Goal: Browse casually: Explore the website without a specific task or goal

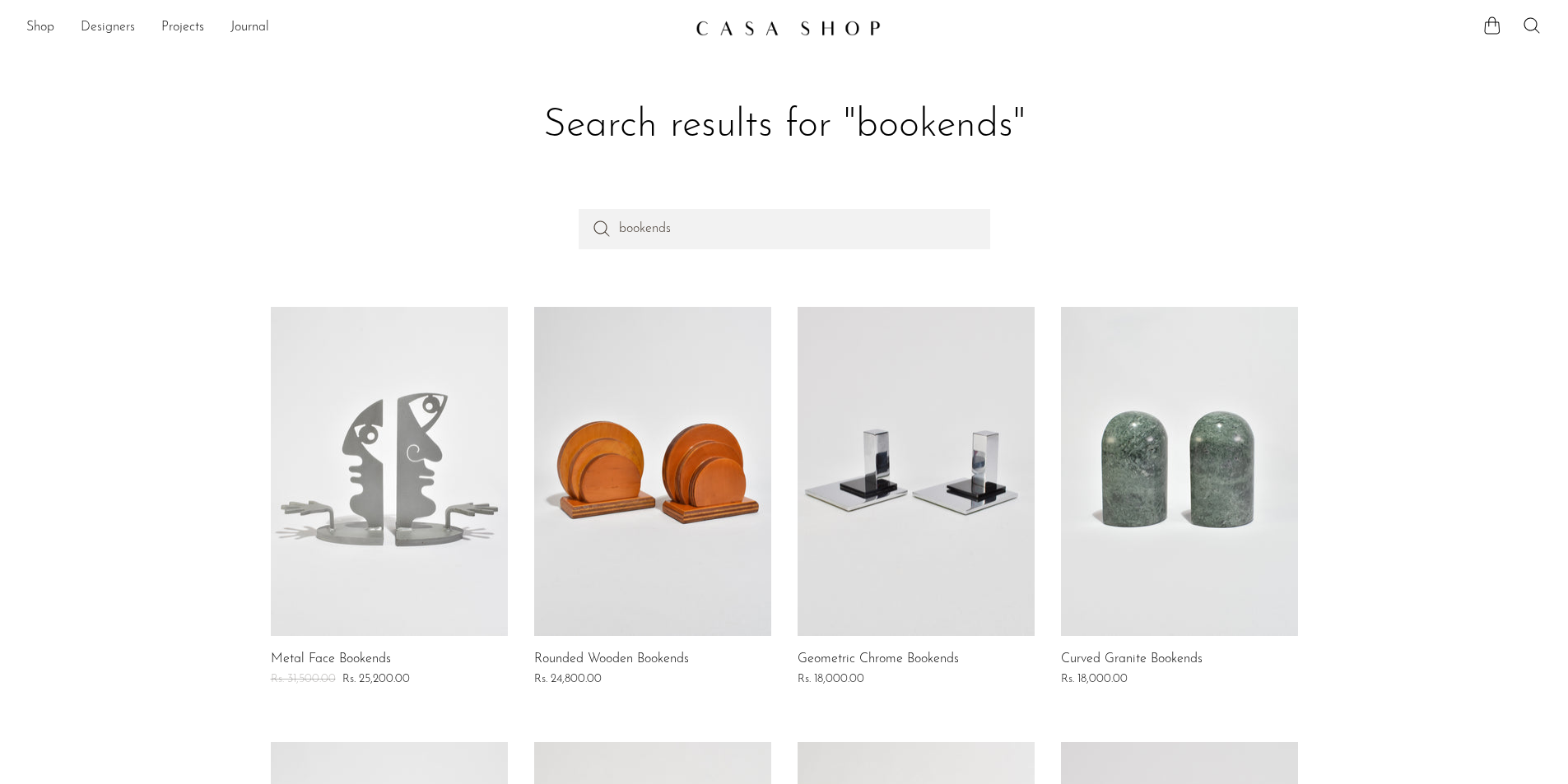
click at [95, 26] on link "Designers" at bounding box center [108, 28] width 54 height 22
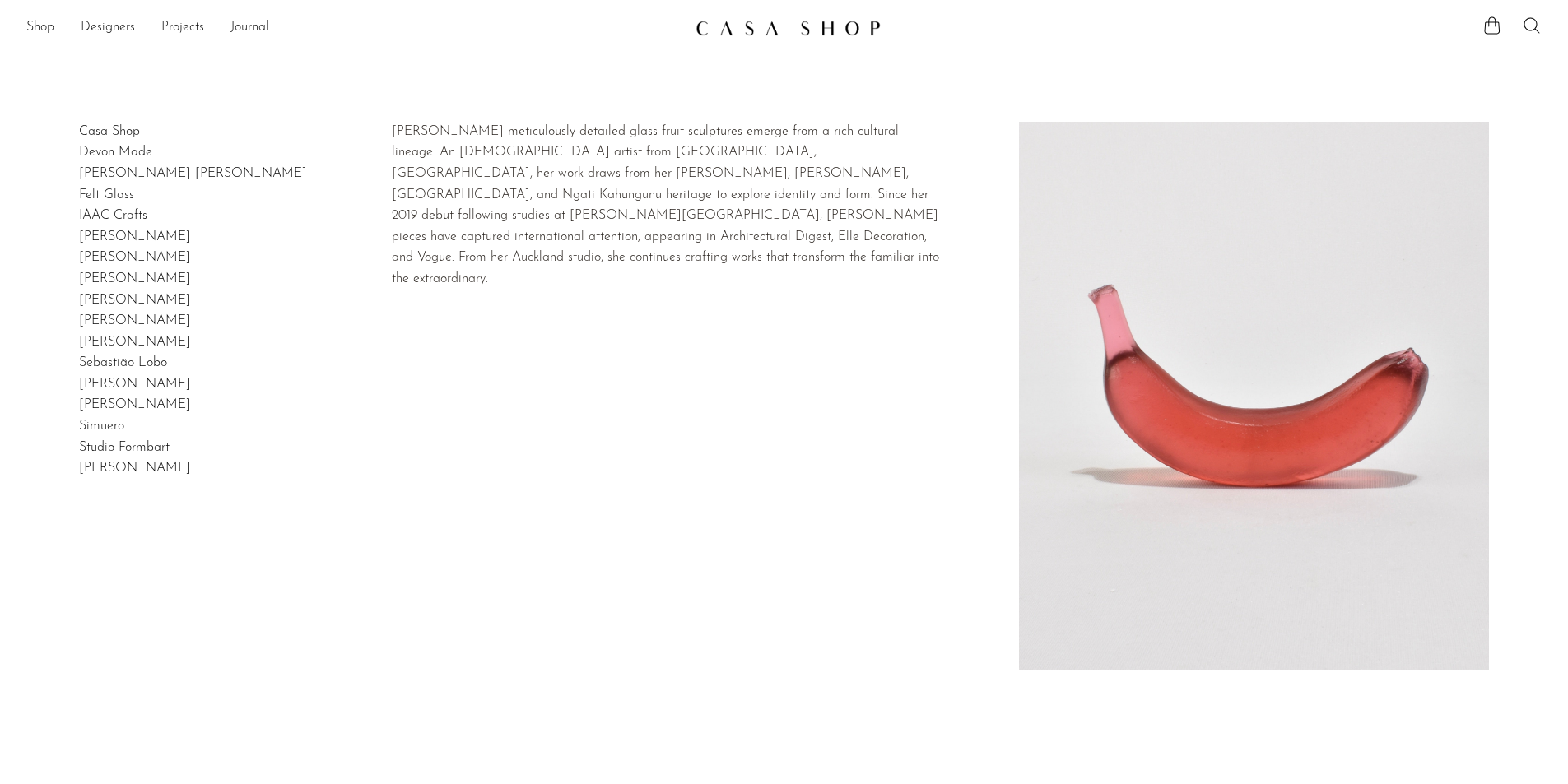
click at [115, 152] on link "Devon Made" at bounding box center [115, 152] width 73 height 14
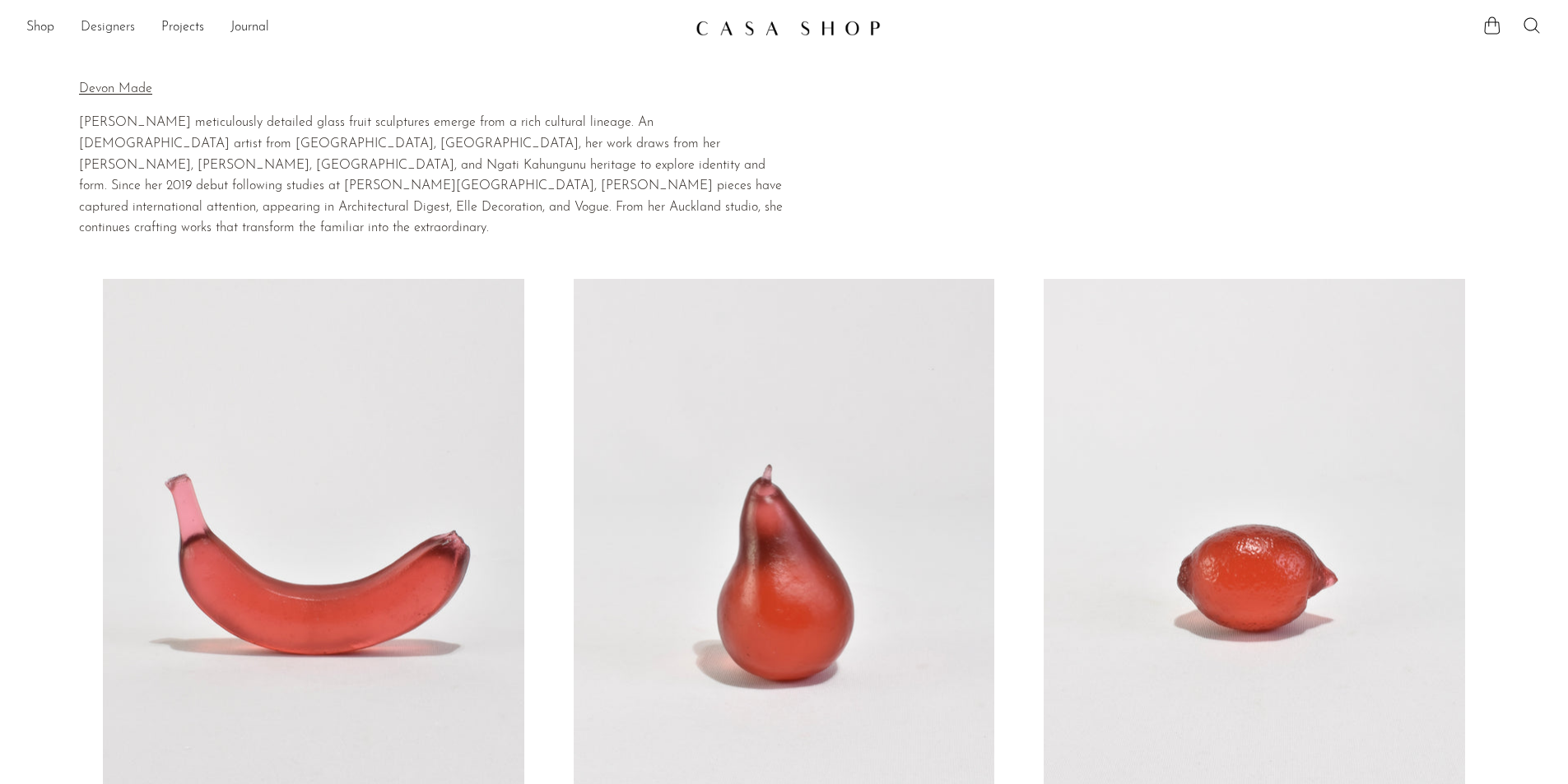
click at [108, 29] on link "Designers" at bounding box center [108, 28] width 54 height 22
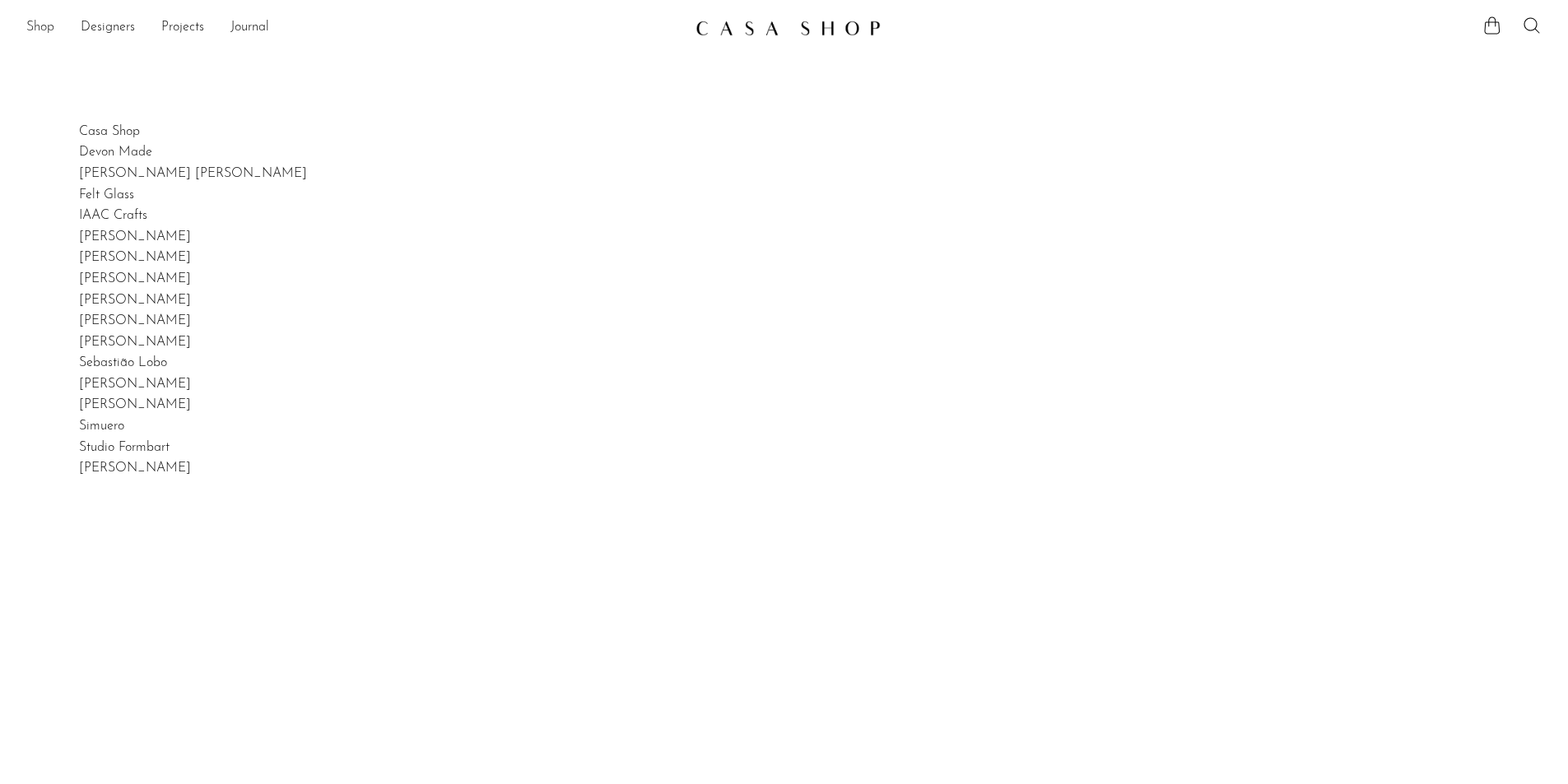
click at [33, 33] on link "Shop" at bounding box center [40, 28] width 28 height 22
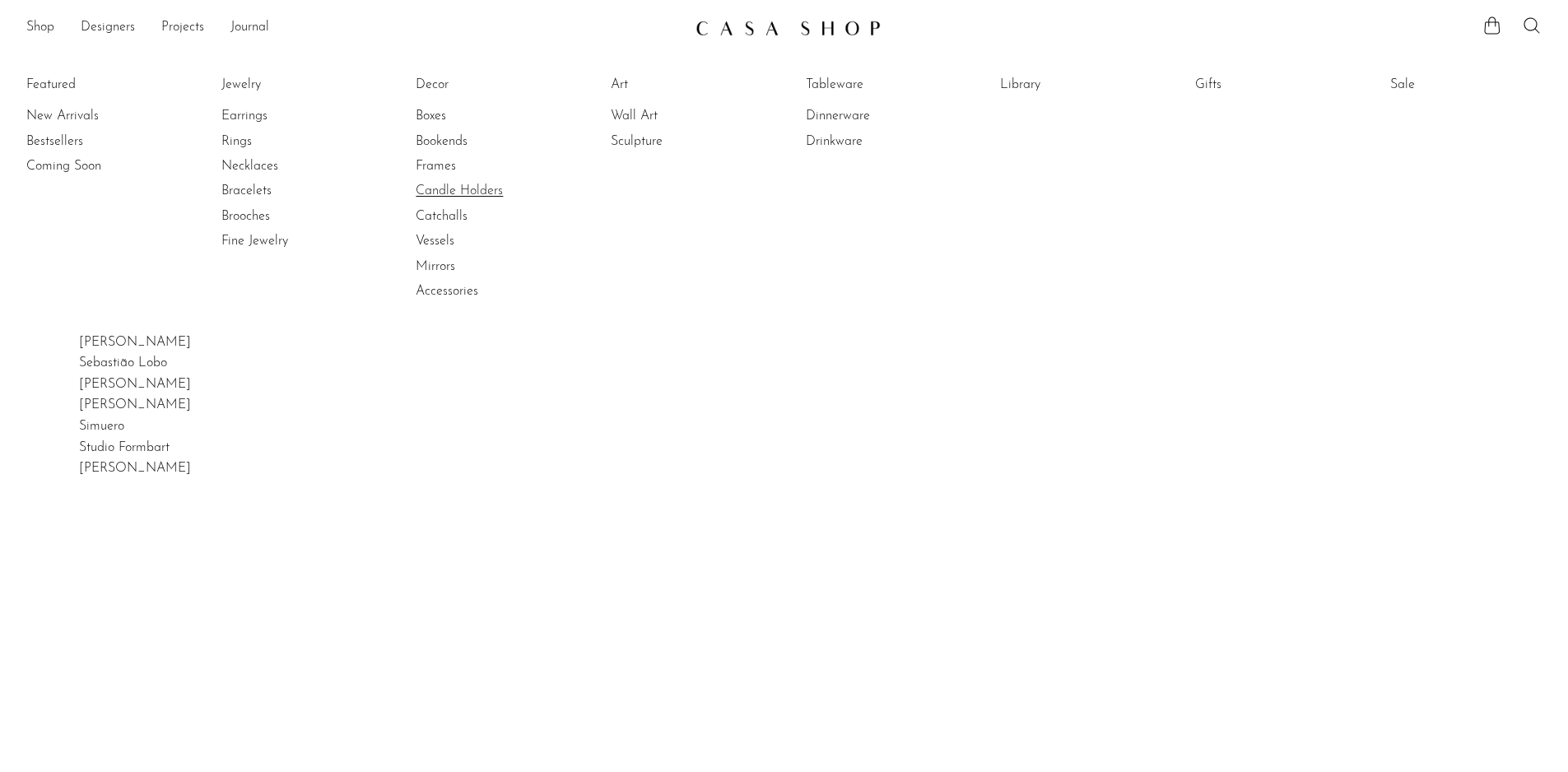
click at [448, 195] on link "Candle Holders" at bounding box center [477, 191] width 123 height 18
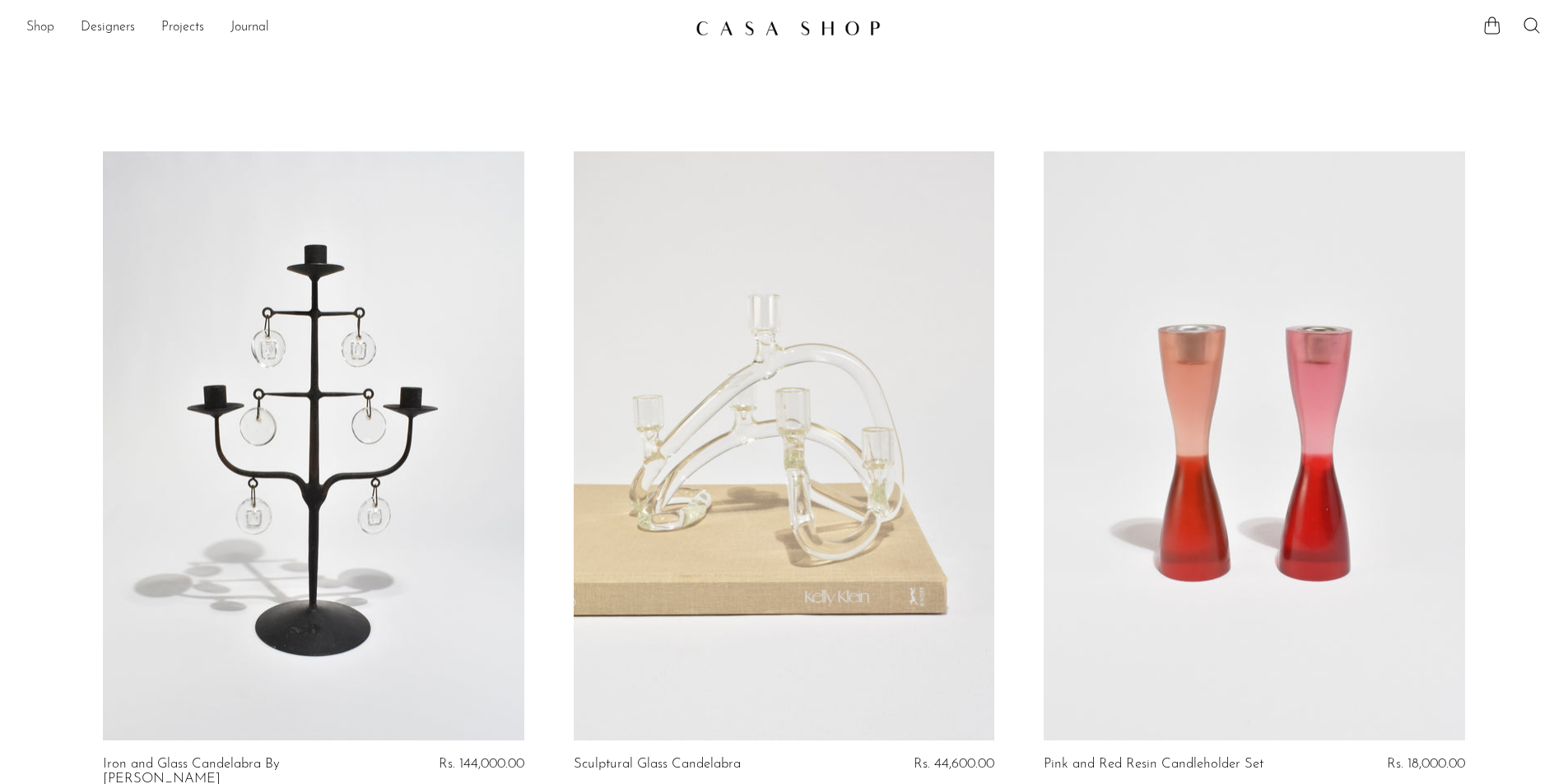
click at [46, 26] on link "Shop" at bounding box center [40, 28] width 28 height 22
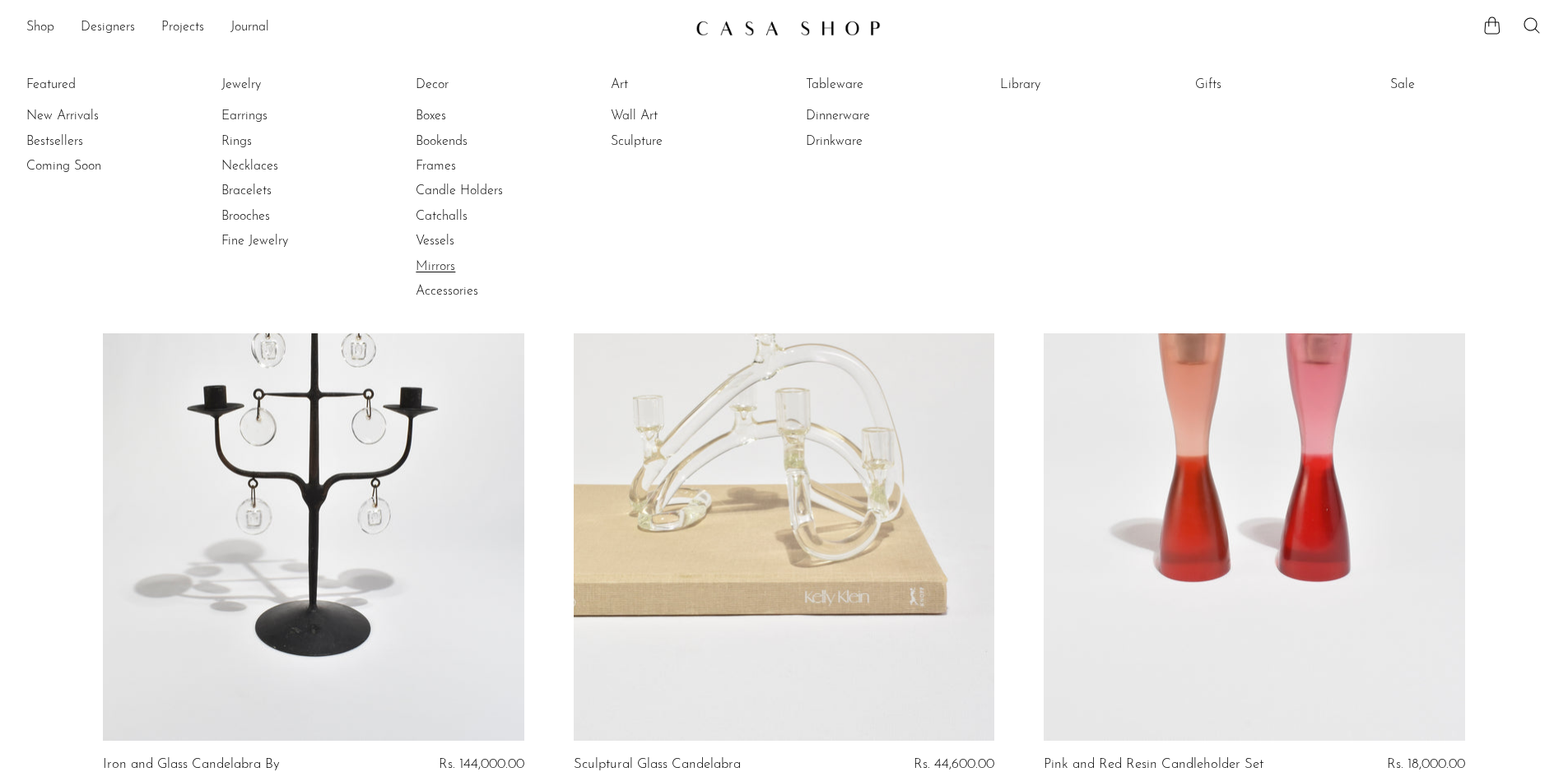
click at [445, 272] on link "Mirrors" at bounding box center [477, 267] width 123 height 18
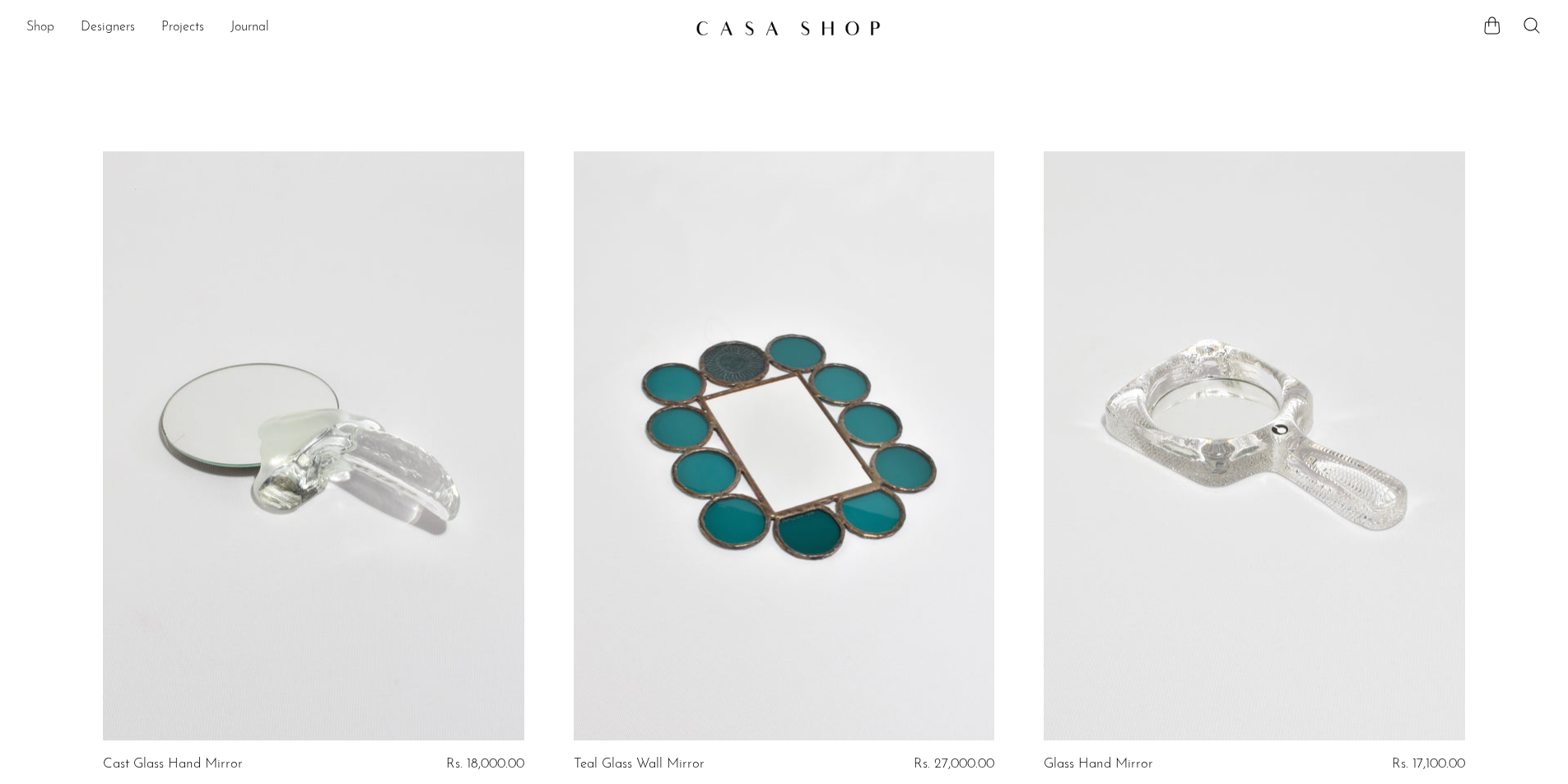
click at [50, 30] on link "Shop" at bounding box center [40, 28] width 28 height 22
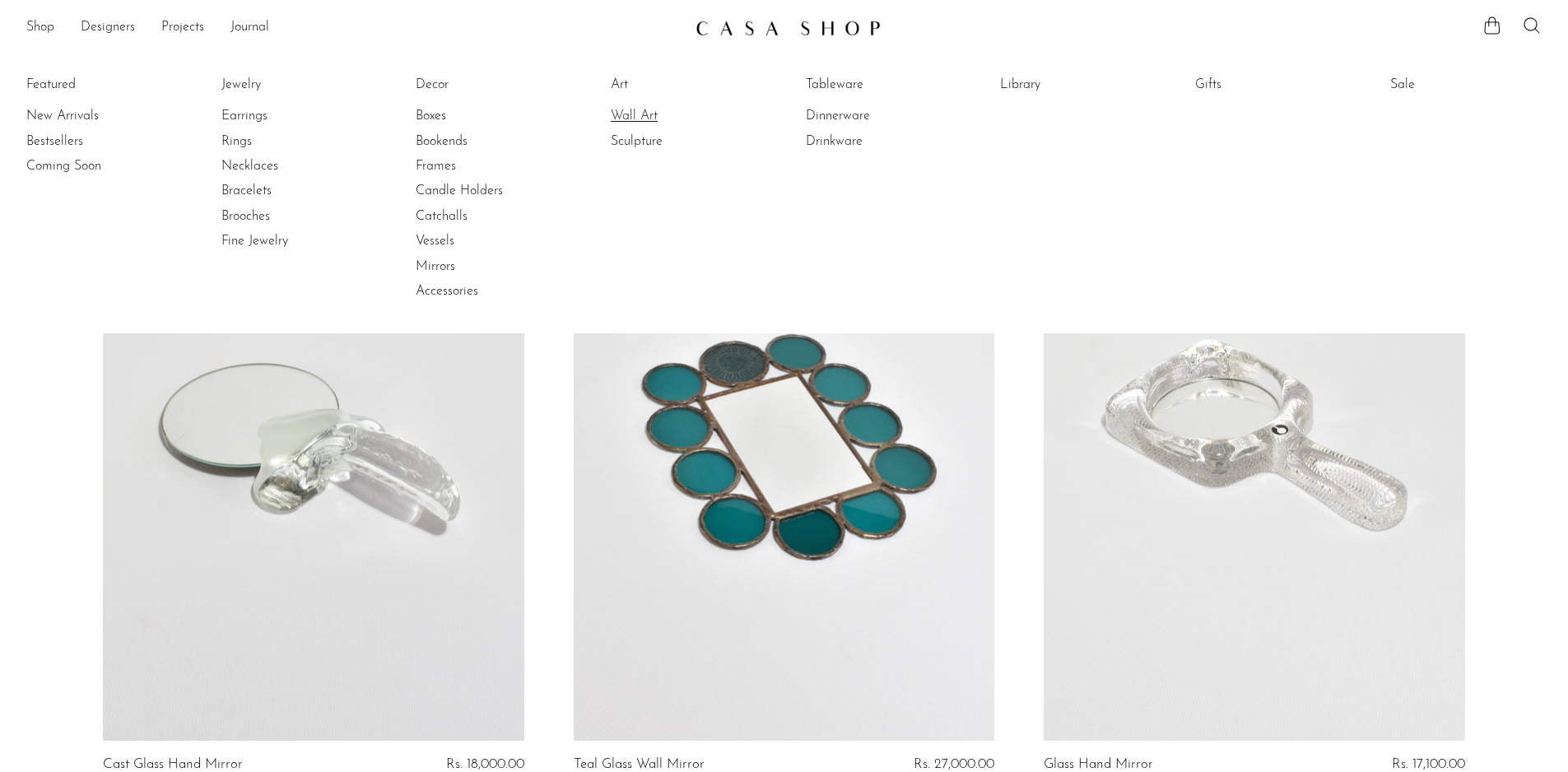
click at [637, 118] on link "Wall Art" at bounding box center [672, 116] width 123 height 18
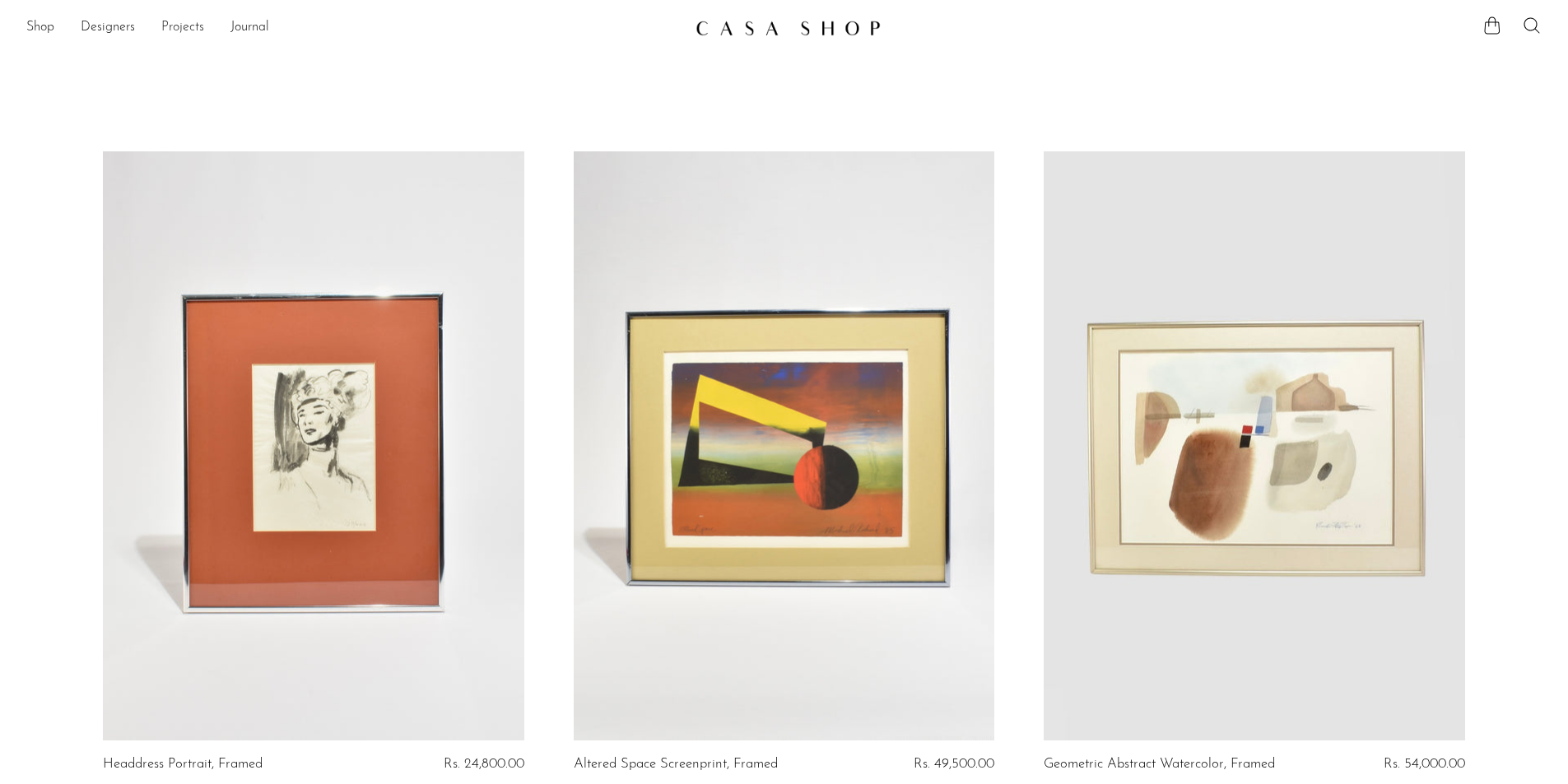
click at [177, 31] on link "Projects" at bounding box center [183, 28] width 43 height 22
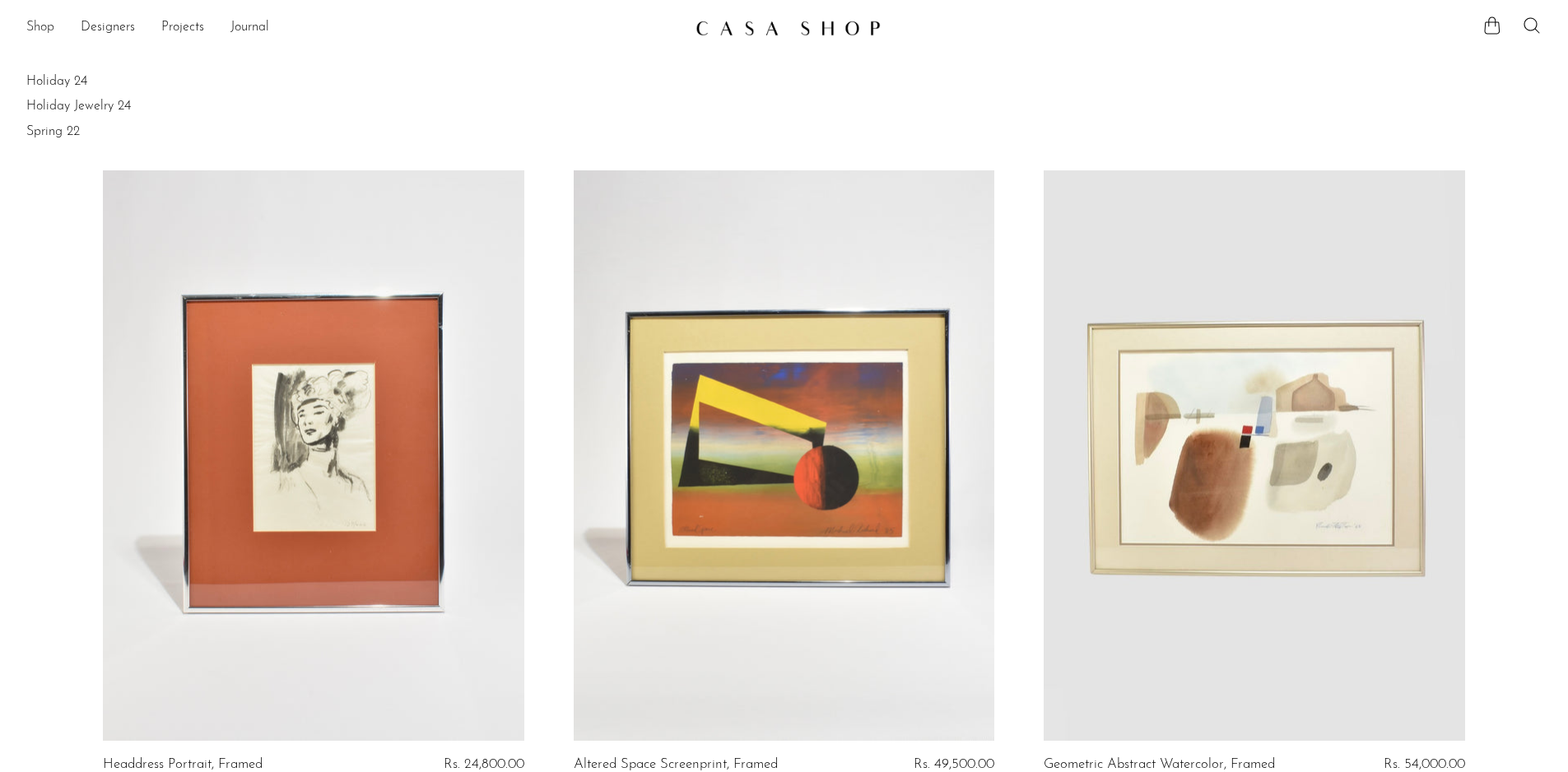
click at [40, 34] on link "Shop" at bounding box center [40, 28] width 28 height 22
